Goal: Find specific page/section: Find specific page/section

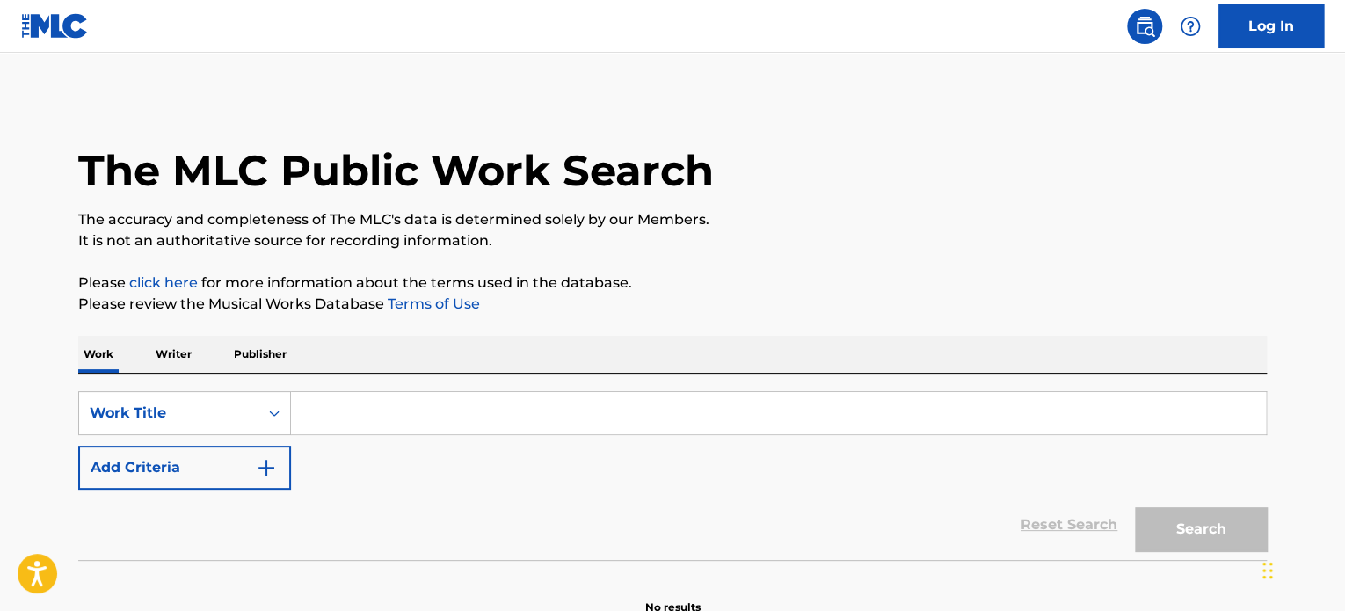
click at [397, 423] on input "Search Form" at bounding box center [778, 413] width 975 height 42
paste input "[PERSON_NAME]'S MOUSEKEDOER"
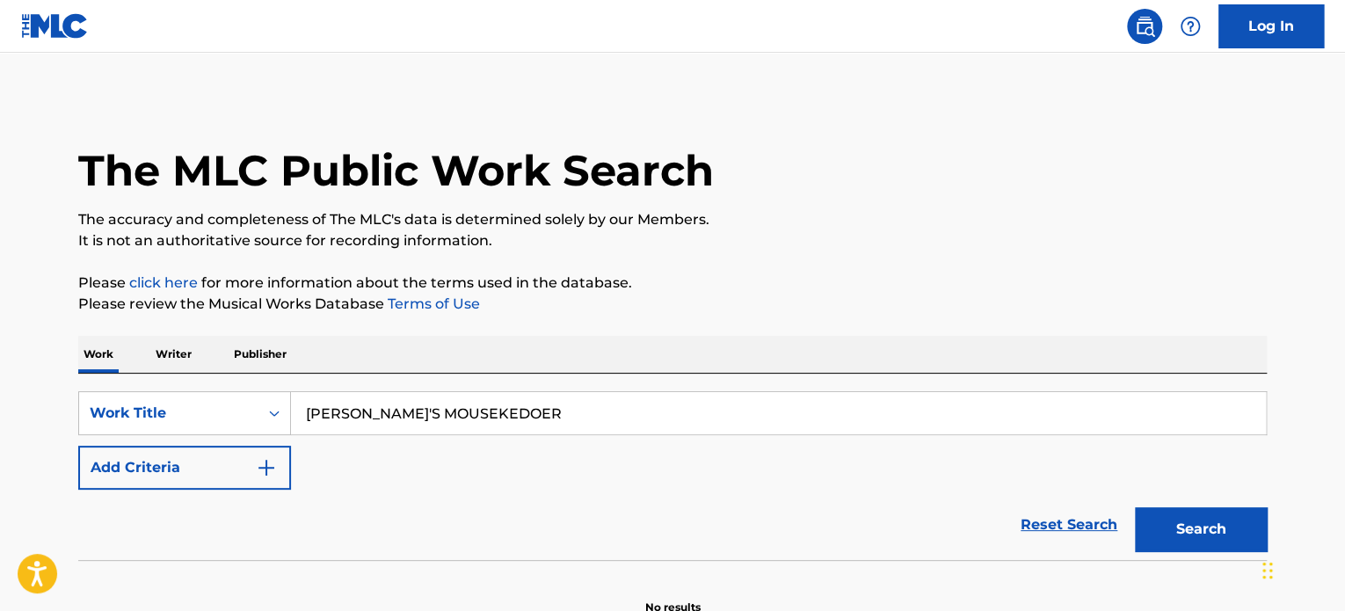
type input "[PERSON_NAME]'S MOUSEKEDOER"
click at [1153, 527] on button "Search" at bounding box center [1201, 529] width 132 height 44
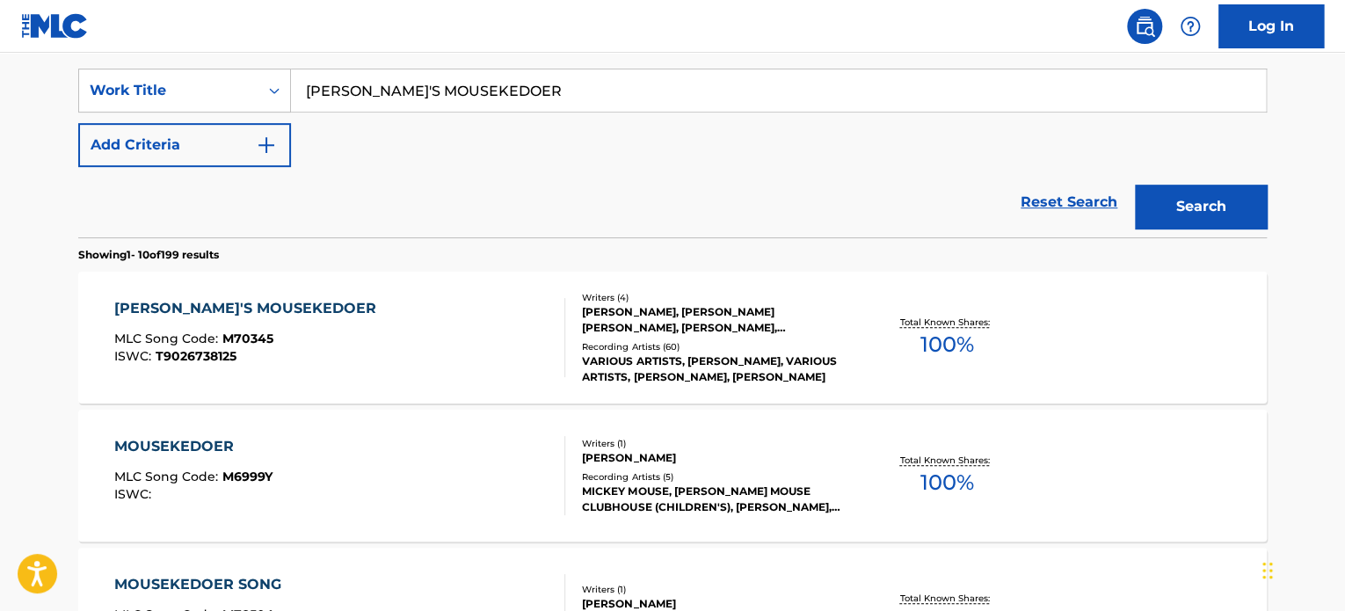
scroll to position [352, 0]
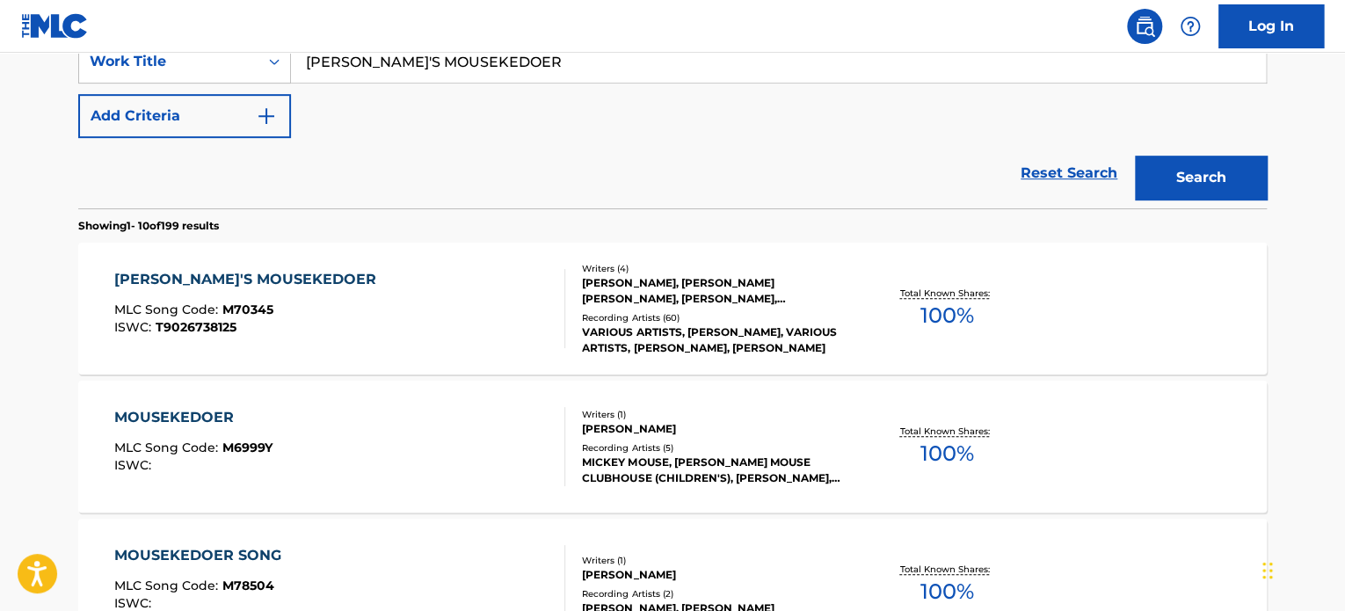
click at [260, 285] on div "[PERSON_NAME]'S MOUSEKEDOER" at bounding box center [249, 279] width 271 height 21
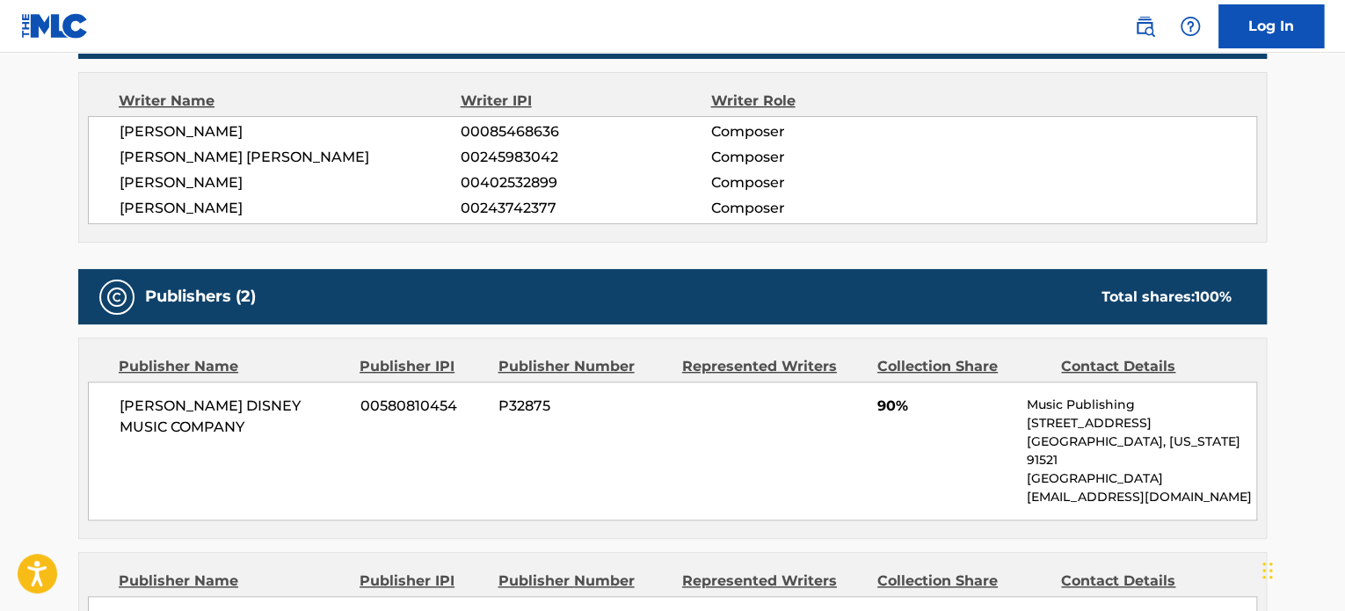
scroll to position [176, 0]
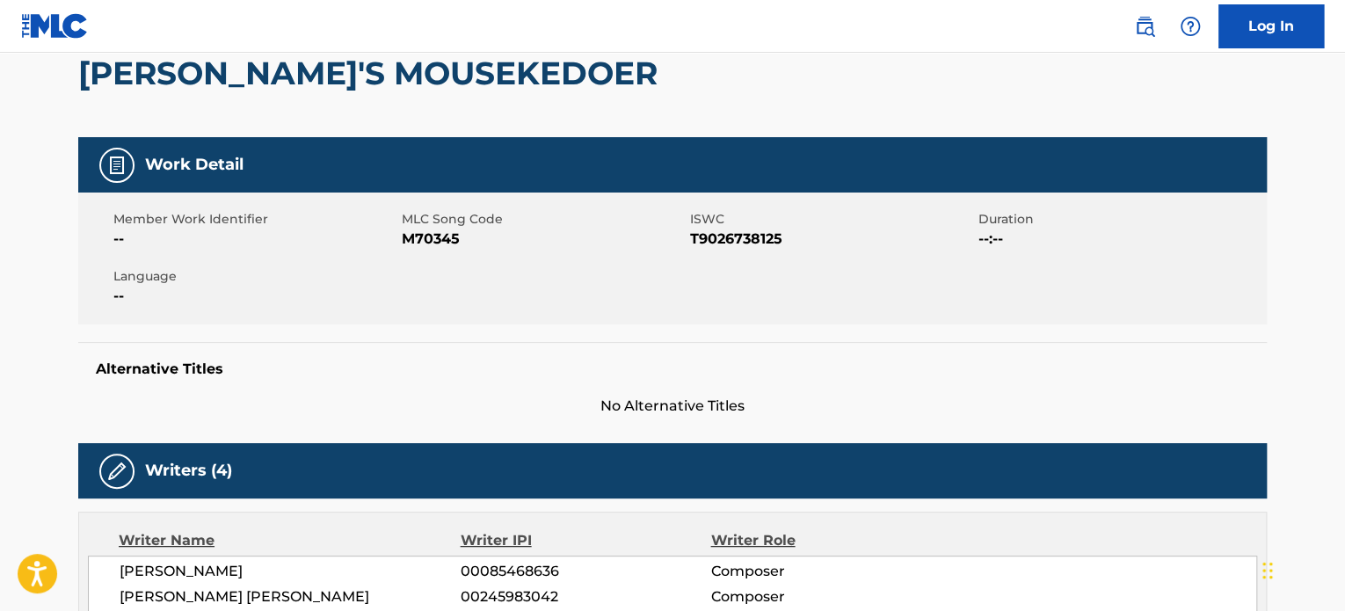
click at [921, 84] on div "[PERSON_NAME]'S MOUSEKEDOER" at bounding box center [672, 73] width 1188 height 128
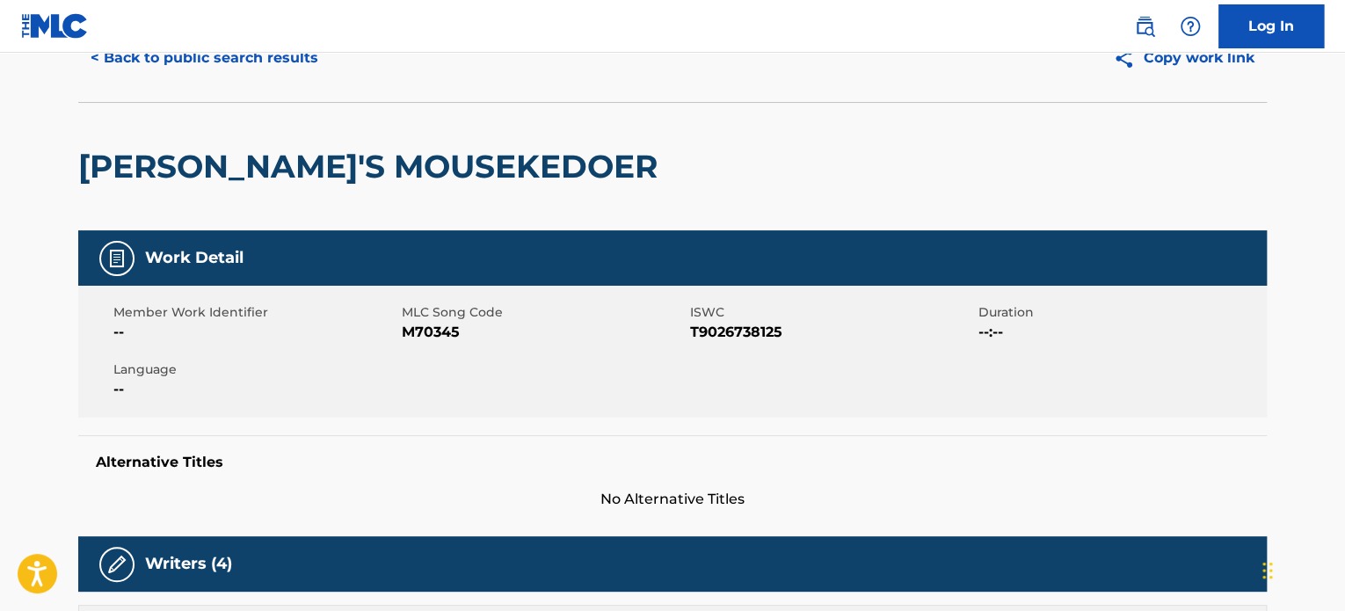
scroll to position [0, 0]
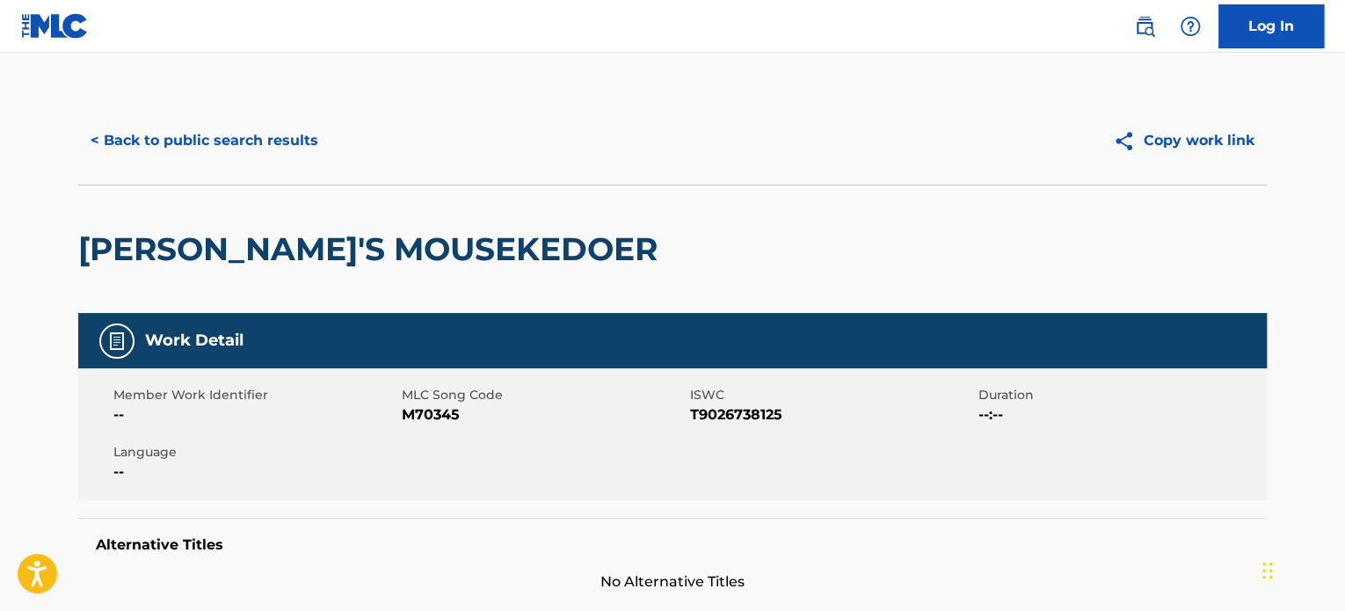
click at [1188, 142] on button "Copy work link" at bounding box center [1184, 141] width 166 height 44
